Goal: Task Accomplishment & Management: Manage account settings

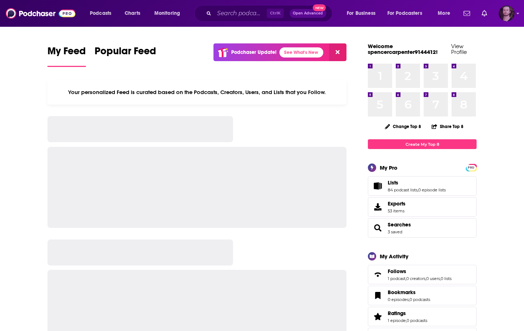
click at [510, 14] on img "Logged in as OutlierAudio" at bounding box center [507, 13] width 16 height 16
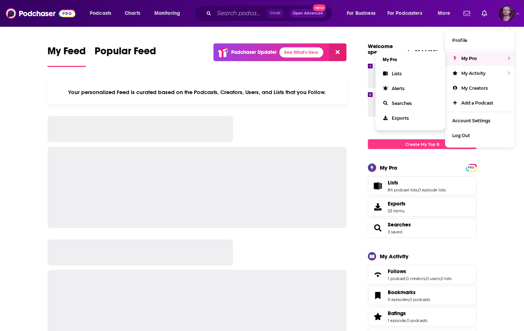
click at [481, 59] on div "My Pro" at bounding box center [480, 58] width 70 height 15
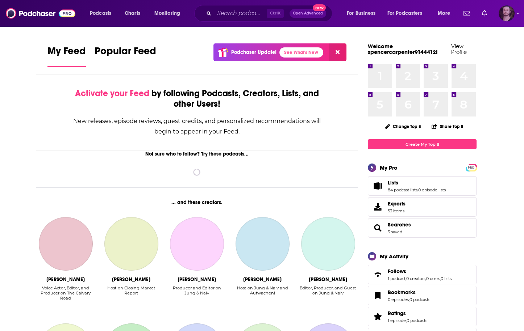
click at [499, 15] on img "Logged in as OutlierAudio" at bounding box center [507, 13] width 16 height 16
